Goal: Transaction & Acquisition: Subscribe to service/newsletter

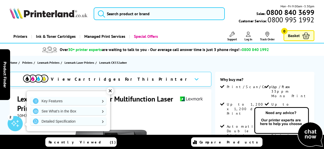
click at [110, 91] on div "✕" at bounding box center [110, 90] width 7 height 7
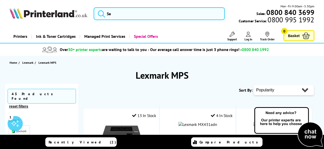
scroll to position [811, 0]
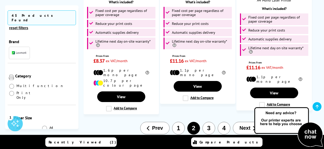
scroll to position [826, 0]
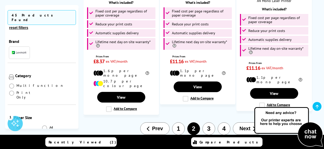
click at [207, 122] on button "3" at bounding box center [209, 128] width 13 height 13
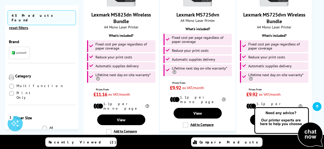
scroll to position [154, 0]
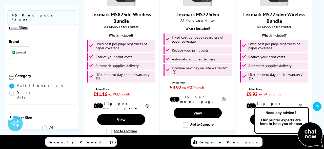
click at [10, 83] on span at bounding box center [11, 85] width 5 height 5
click at [16, 84] on input "radio" at bounding box center [16, 84] width 0 height 0
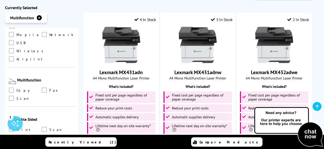
scroll to position [209, 0]
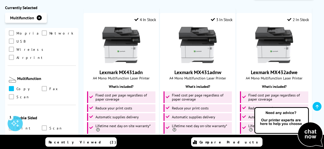
click at [12, 86] on span at bounding box center [11, 88] width 5 height 5
click at [16, 87] on input "checkbox" at bounding box center [16, 87] width 0 height 0
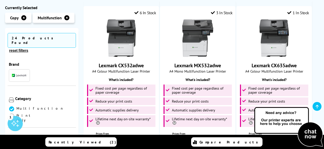
scroll to position [312, 0]
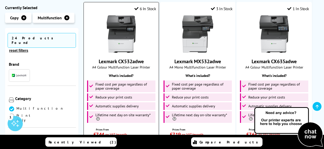
click at [123, 28] on img at bounding box center [121, 34] width 38 height 38
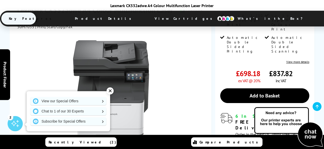
scroll to position [89, 0]
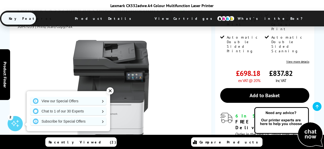
click at [111, 92] on div "✕" at bounding box center [110, 90] width 7 height 7
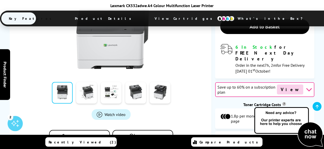
scroll to position [158, 0]
click at [310, 86] on icon at bounding box center [309, 89] width 6 height 6
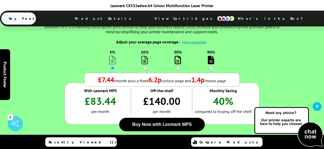
scroll to position [449, 0]
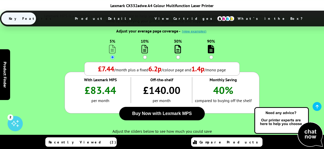
click at [144, 57] on input "10%" at bounding box center [145, 57] width 4 height 4
radio input "true"
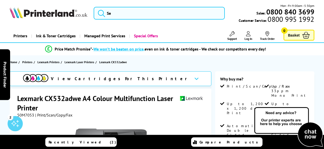
scroll to position [0, 0]
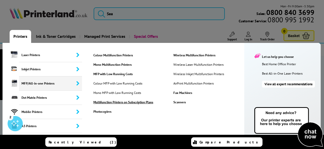
click at [123, 102] on link "Multifunction Printers on Subscription Plans" at bounding box center [130, 102] width 80 height 4
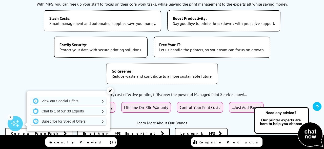
scroll to position [90, 0]
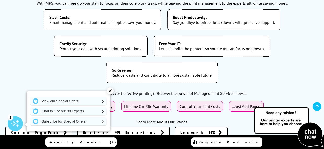
click at [171, 42] on b "Free Your IT:" at bounding box center [211, 43] width 105 height 5
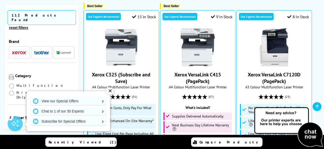
scroll to position [250, 0]
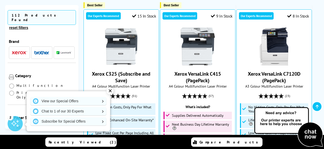
click at [110, 91] on div "✕" at bounding box center [110, 90] width 7 height 7
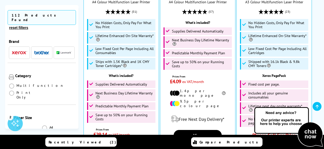
scroll to position [334, 0]
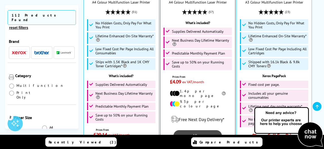
click at [200, 130] on link "View" at bounding box center [198, 135] width 48 height 11
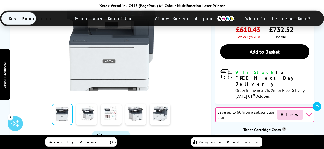
scroll to position [150, 0]
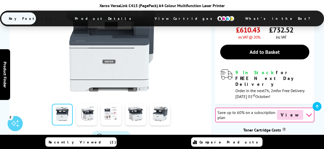
click at [299, 110] on span "View" at bounding box center [290, 115] width 26 height 10
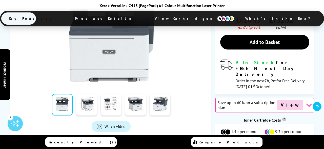
scroll to position [163, 0]
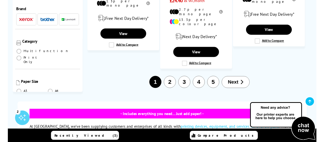
scroll to position [1225, 0]
